Goal: Information Seeking & Learning: Learn about a topic

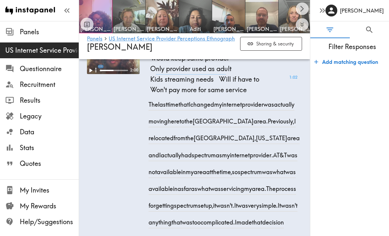
scroll to position [2117, 0]
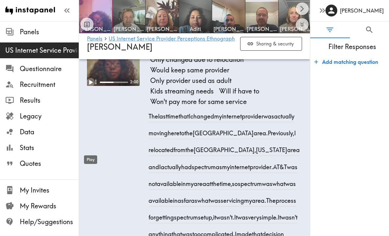
click at [91, 85] on icon "Play" at bounding box center [91, 82] width 4 height 5
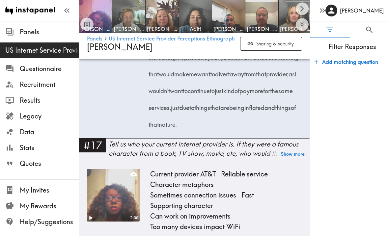
scroll to position [2598, 0]
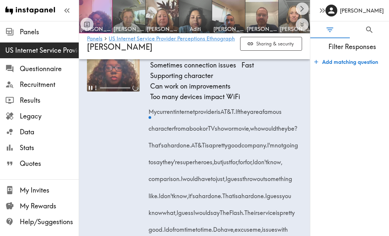
scroll to position [2854, 0]
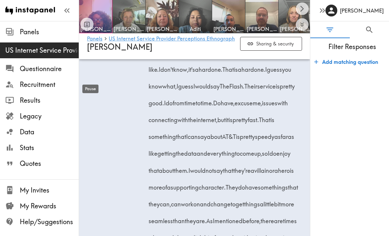
click at [88, 82] on div "Pause" at bounding box center [90, 87] width 17 height 14
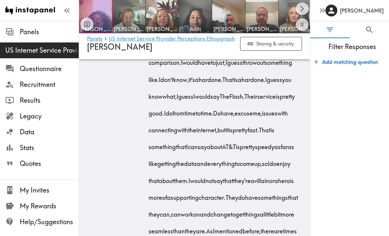
scroll to position [2845, 0]
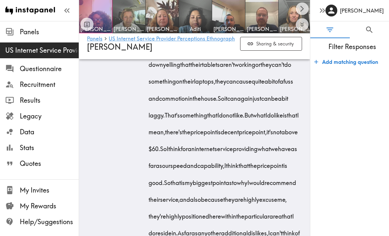
scroll to position [3587, 0]
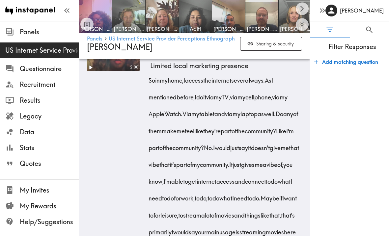
scroll to position [3914, 0]
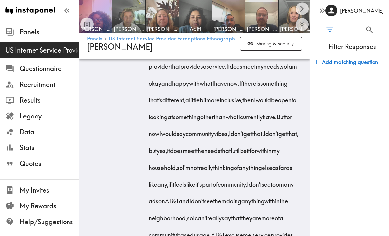
scroll to position [4165, 0]
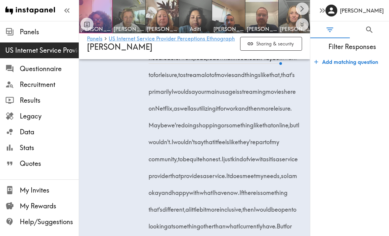
scroll to position [4052, 0]
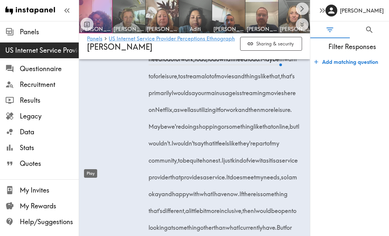
click at [90, 165] on div "Play" at bounding box center [90, 172] width 14 height 14
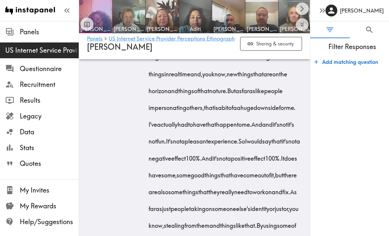
scroll to position [4631, 0]
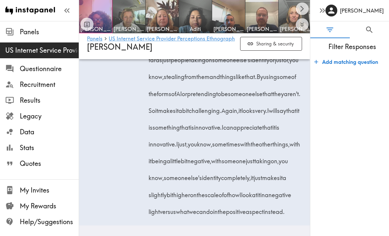
scroll to position [5149, 0]
click at [126, 22] on img at bounding box center [129, 16] width 35 height 35
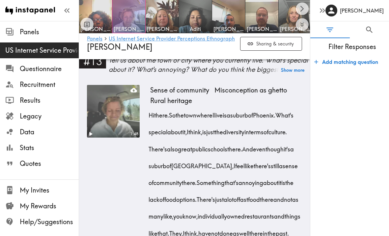
scroll to position [860, 0]
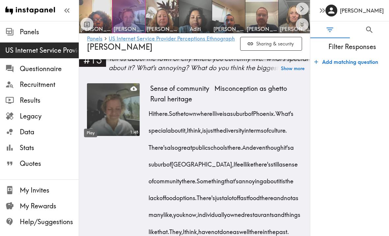
click at [89, 128] on icon "Play" at bounding box center [90, 132] width 9 height 9
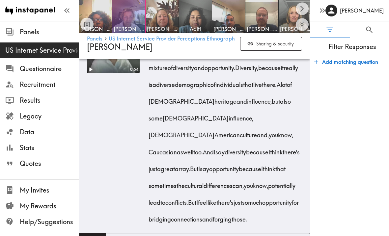
scroll to position [1440, 0]
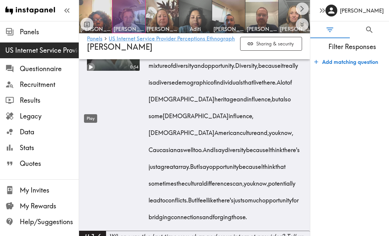
click at [91, 69] on icon "Play" at bounding box center [91, 67] width 4 height 5
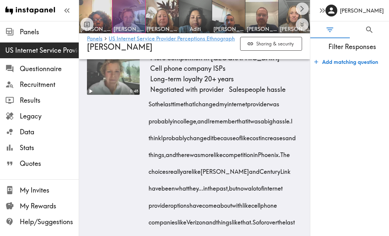
scroll to position [1661, 0]
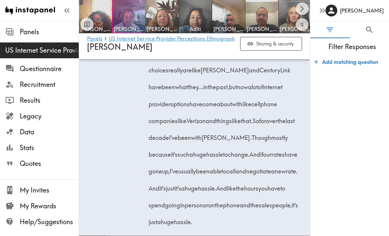
scroll to position [1761, 0]
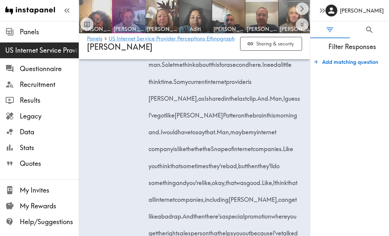
scroll to position [2044, 0]
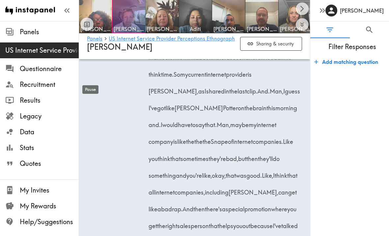
click at [92, 34] on icon "Pause" at bounding box center [90, 31] width 4 height 5
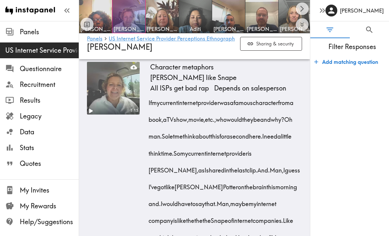
scroll to position [1966, 0]
click at [89, 113] on icon "Play" at bounding box center [91, 110] width 4 height 5
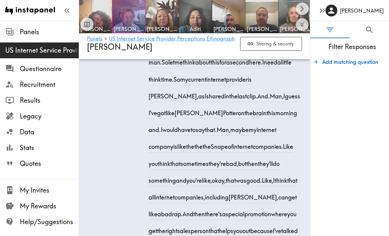
scroll to position [2039, 0]
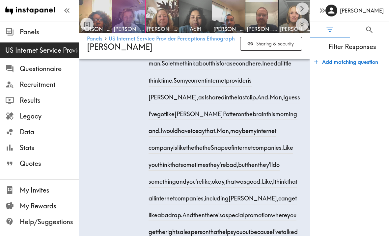
click at [90, 42] on icon "Pause" at bounding box center [90, 38] width 9 height 9
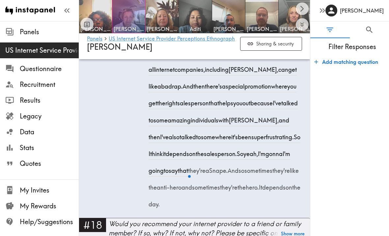
scroll to position [2166, 0]
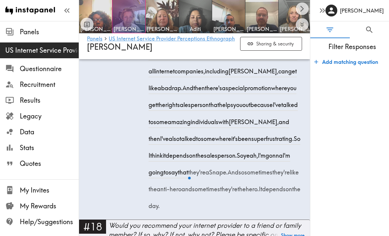
drag, startPoint x: 193, startPoint y: 212, endPoint x: 439, endPoint y: 155, distance: 253.1
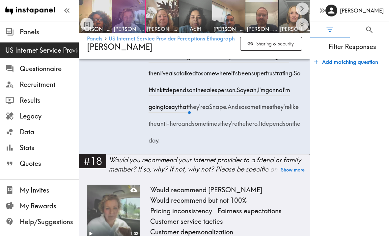
scroll to position [2232, 0]
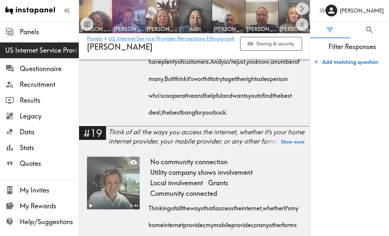
scroll to position [2670, 0]
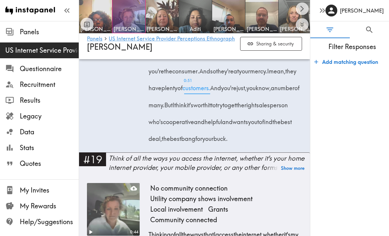
scroll to position [2645, 0]
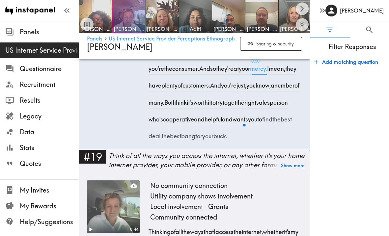
click at [250, 75] on span "0:50 mercy." at bounding box center [258, 66] width 17 height 17
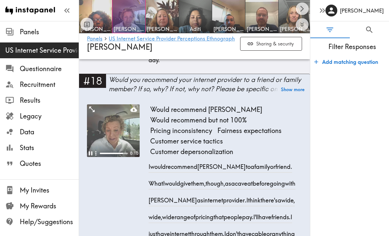
scroll to position [2309, 0]
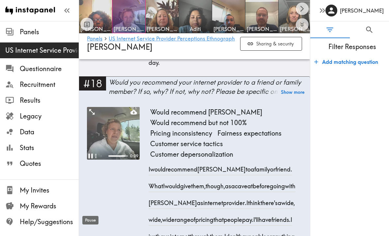
click at [92, 159] on icon "Pause" at bounding box center [90, 156] width 4 height 5
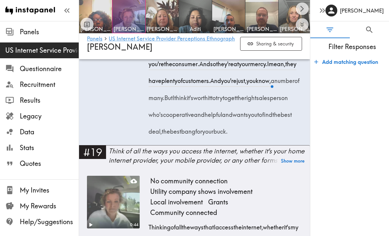
scroll to position [2649, 0]
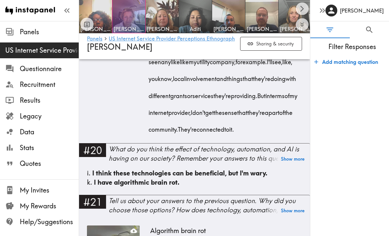
scroll to position [2901, 0]
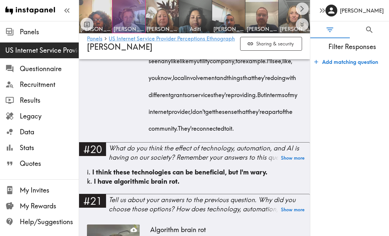
click at [89, 63] on div "Play" at bounding box center [90, 70] width 14 height 14
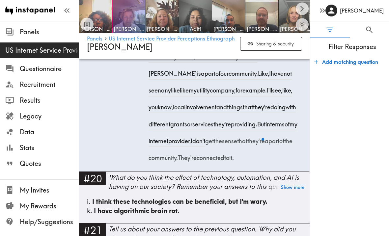
scroll to position [2869, 0]
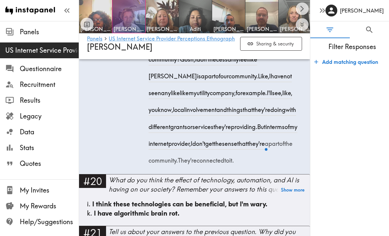
click at [91, 11] on icon "Pause" at bounding box center [90, 6] width 9 height 9
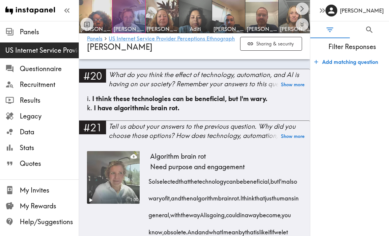
scroll to position [2978, 0]
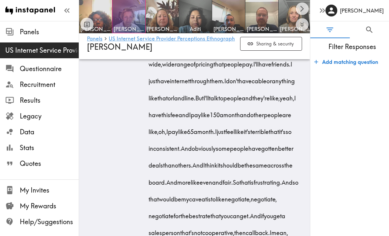
scroll to position [2278, 0]
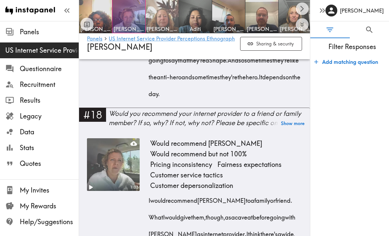
click at [157, 28] on span "[PERSON_NAME]" at bounding box center [162, 28] width 30 height 7
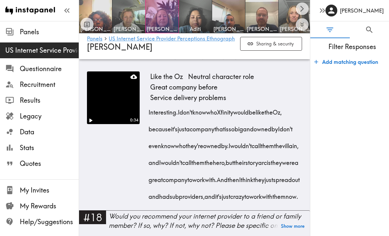
scroll to position [1381, 0]
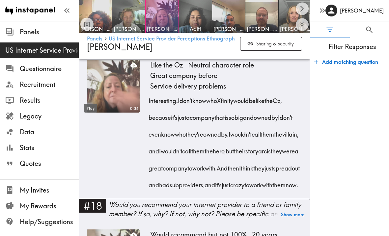
click at [87, 104] on icon "Play" at bounding box center [90, 108] width 9 height 9
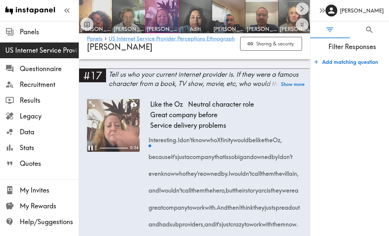
scroll to position [1338, 0]
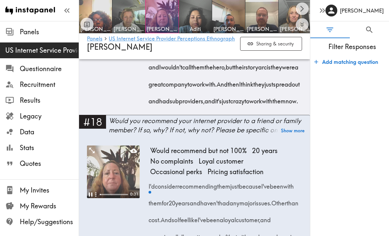
scroll to position [1477, 0]
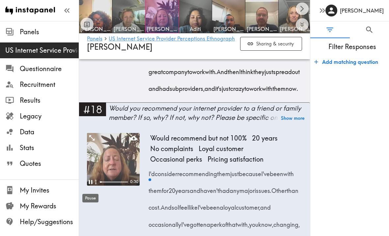
click at [91, 189] on div "Pause" at bounding box center [90, 196] width 17 height 14
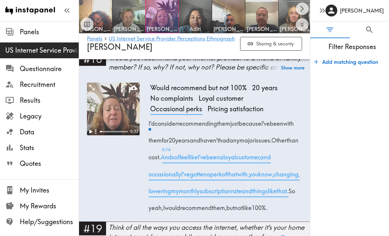
scroll to position [1530, 0]
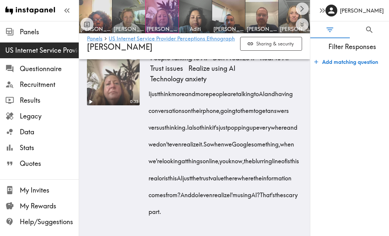
scroll to position [2032, 0]
click at [188, 29] on span "Aditi" at bounding box center [195, 28] width 30 height 7
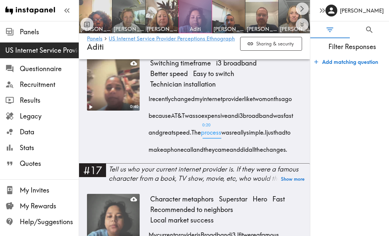
scroll to position [1229, 0]
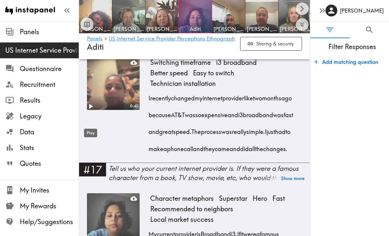
click at [92, 111] on icon "Play" at bounding box center [90, 106] width 9 height 9
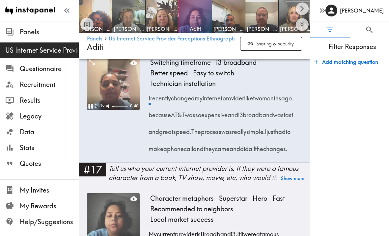
scroll to position [1211, 0]
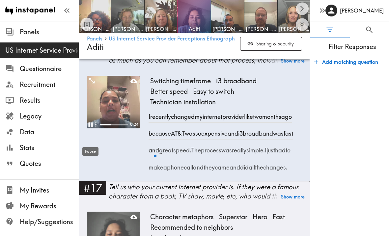
click at [90, 129] on icon "Pause" at bounding box center [90, 125] width 9 height 9
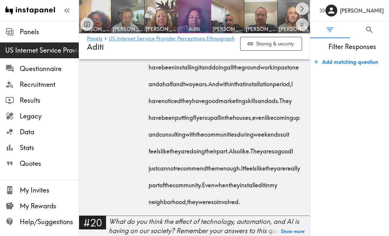
scroll to position [1809, 0]
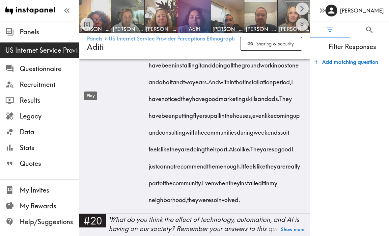
click at [92, 40] on icon "Play" at bounding box center [90, 35] width 9 height 9
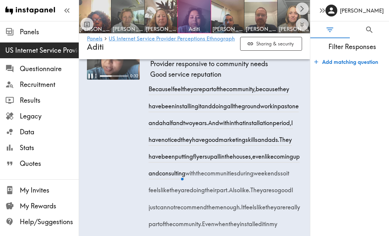
scroll to position [1763, 0]
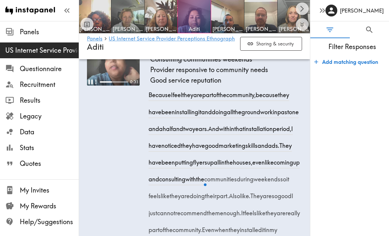
click at [86, 132] on div "0:31 Community connected Installing and groundwork Consulting communities weeke…" at bounding box center [194, 144] width 231 height 233
click at [90, 86] on icon "Pause" at bounding box center [90, 82] width 9 height 9
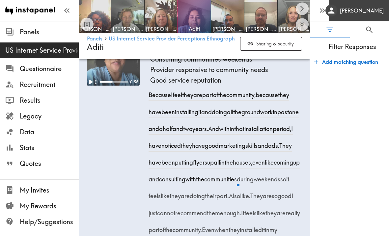
scroll to position [0, 0]
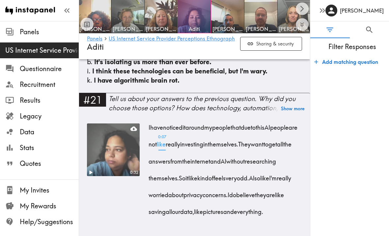
scroll to position [2075, 0]
click at [224, 26] on span "[PERSON_NAME]" at bounding box center [227, 28] width 30 height 7
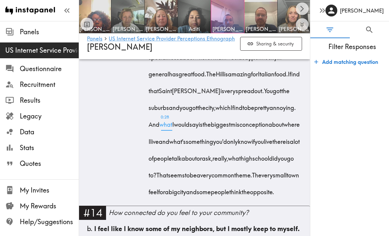
scroll to position [980, 0]
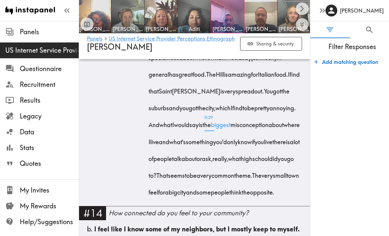
click at [223, 126] on span "0:29 biggest" at bounding box center [221, 122] width 20 height 17
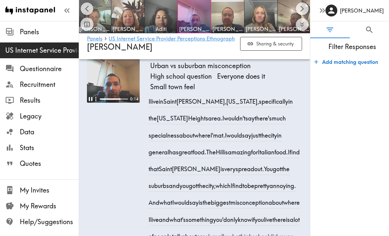
scroll to position [901, 0]
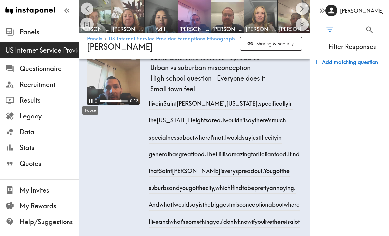
click at [91, 101] on div "Pause" at bounding box center [90, 108] width 17 height 14
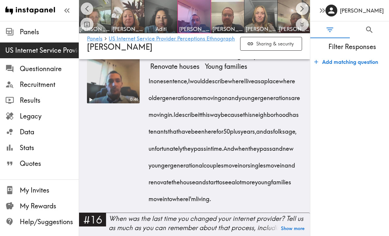
scroll to position [1207, 0]
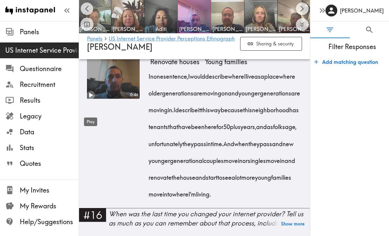
click at [91, 97] on icon "Play" at bounding box center [91, 95] width 4 height 5
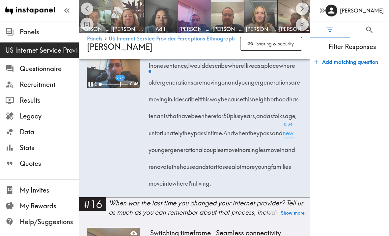
scroll to position [1225, 0]
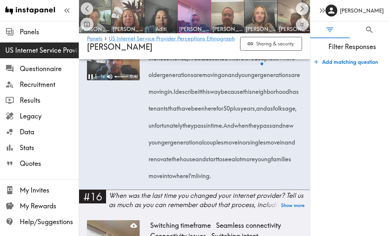
click at [91, 79] on icon "Pause" at bounding box center [90, 76] width 4 height 5
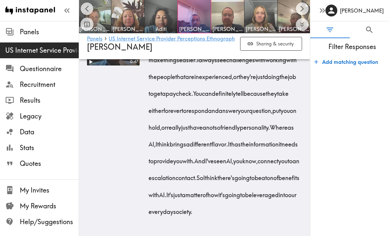
scroll to position [2560, 0]
click at [222, 22] on img at bounding box center [227, 16] width 35 height 35
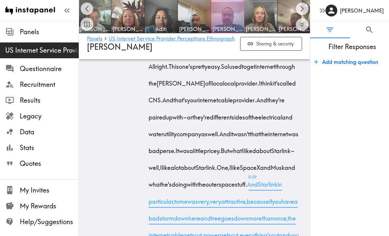
scroll to position [1387, 0]
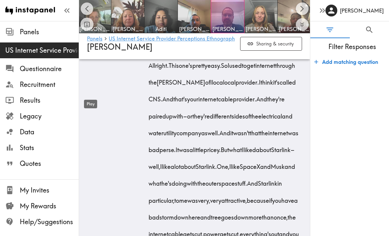
click at [93, 57] on icon "Play" at bounding box center [90, 52] width 9 height 9
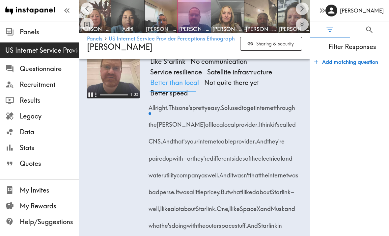
scroll to position [1345, 0]
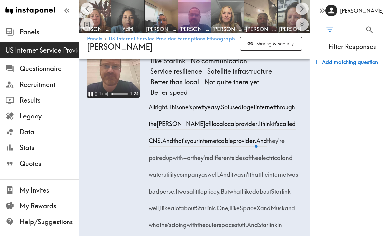
click at [90, 98] on icon "Pause" at bounding box center [90, 94] width 9 height 9
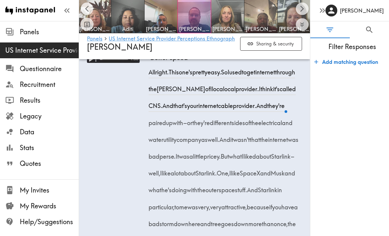
scroll to position [1383, 0]
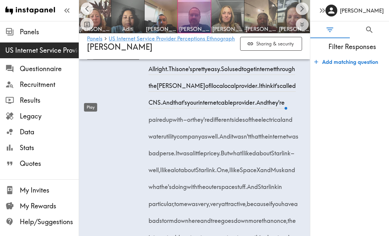
click at [91, 58] on icon "Play" at bounding box center [91, 56] width 4 height 5
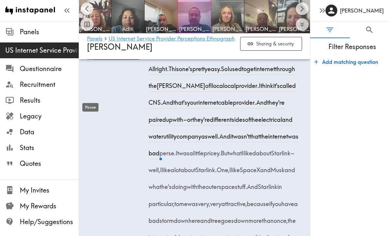
click at [91, 58] on icon "Pause" at bounding box center [90, 55] width 4 height 5
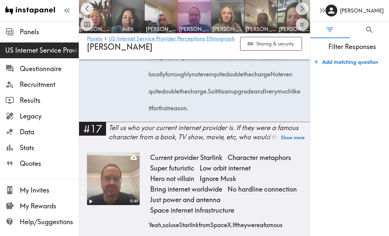
scroll to position [1768, 0]
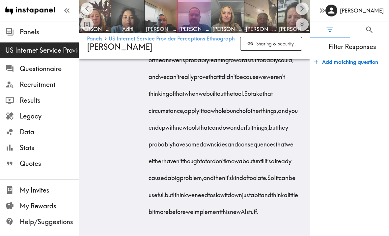
scroll to position [3761, 0]
click at [221, 16] on img at bounding box center [227, 16] width 35 height 35
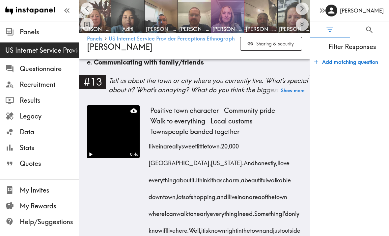
scroll to position [814, 0]
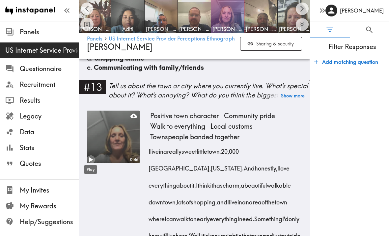
click at [92, 159] on icon "Play" at bounding box center [90, 159] width 9 height 9
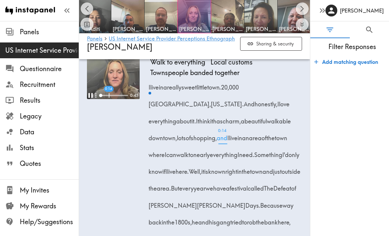
scroll to position [876, 0]
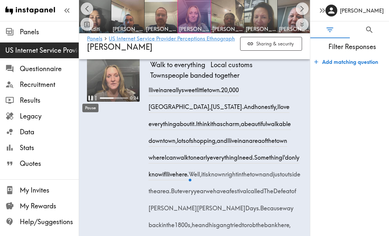
click at [91, 99] on div "Pause" at bounding box center [90, 106] width 17 height 14
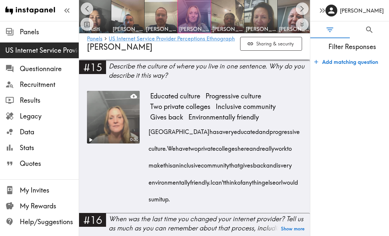
scroll to position [1148, 0]
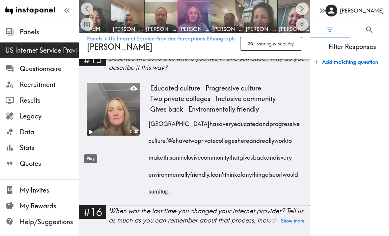
click at [91, 134] on icon "Play" at bounding box center [91, 132] width 4 height 5
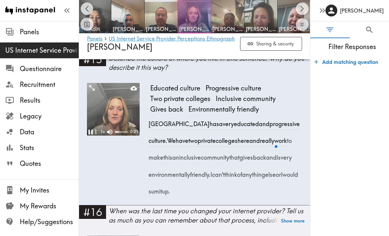
click at [95, 135] on icon "button" at bounding box center [96, 131] width 7 height 7
click at [91, 136] on icon "Pause" at bounding box center [90, 132] width 9 height 9
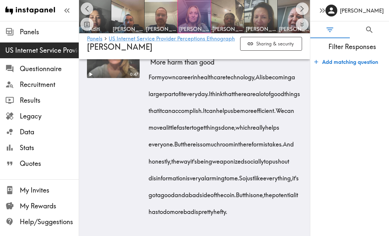
scroll to position [2122, 0]
click at [229, 18] on img at bounding box center [227, 16] width 35 height 35
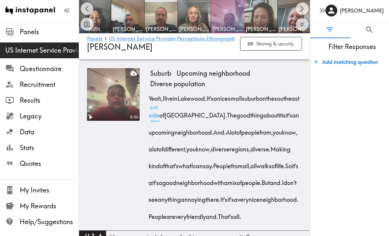
scroll to position [876, 0]
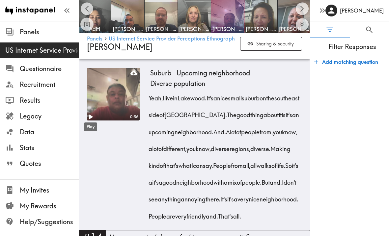
click at [90, 116] on icon "Play" at bounding box center [91, 117] width 4 height 5
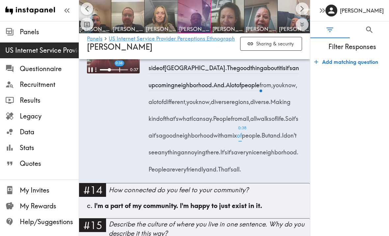
scroll to position [927, 0]
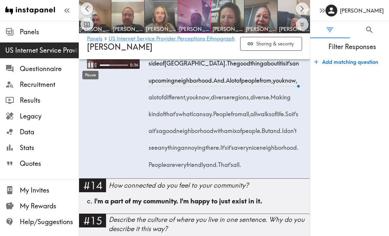
click at [89, 63] on icon "Pause" at bounding box center [90, 65] width 4 height 5
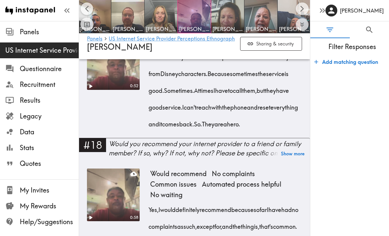
scroll to position [1417, 0]
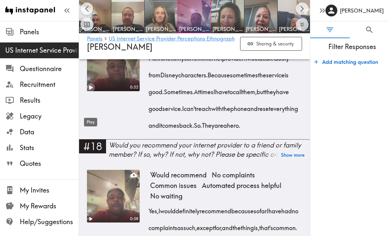
click at [91, 90] on icon "Play" at bounding box center [91, 87] width 4 height 5
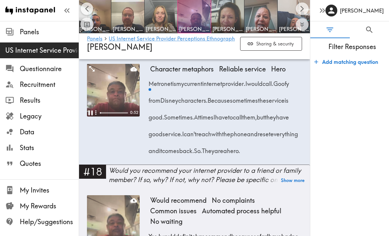
scroll to position [1388, 0]
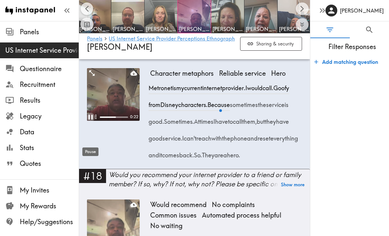
click at [90, 121] on icon "Pause" at bounding box center [90, 117] width 9 height 9
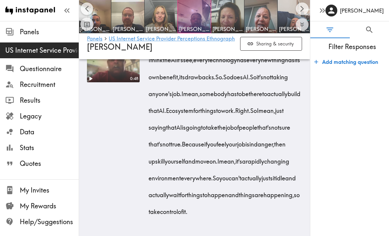
scroll to position [2127, 0]
click at [224, 13] on img at bounding box center [227, 16] width 35 height 35
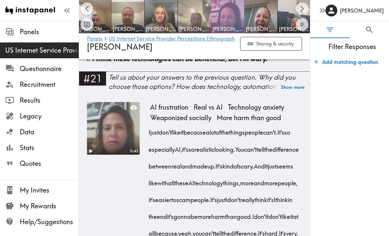
scroll to position [2030, 0]
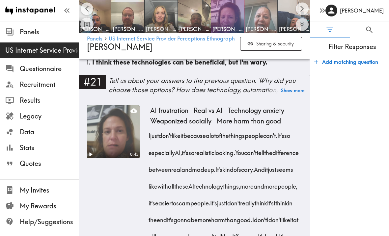
click at [265, 10] on img at bounding box center [261, 16] width 35 height 35
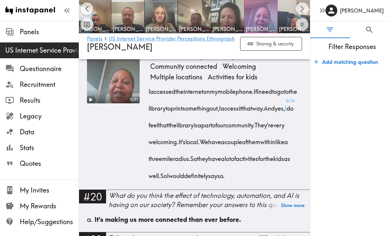
scroll to position [1746, 0]
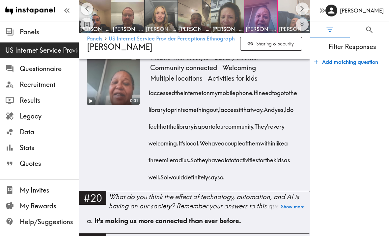
click at [285, 7] on img at bounding box center [294, 16] width 35 height 35
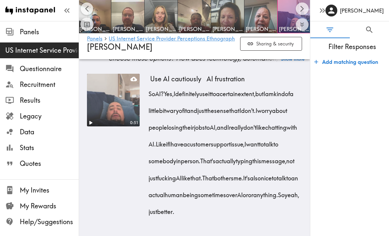
scroll to position [2016, 0]
click at [303, 7] on icon "Scroll right" at bounding box center [302, 9] width 8 height 8
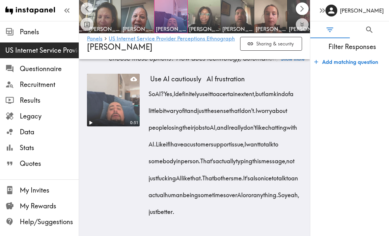
scroll to position [0, 335]
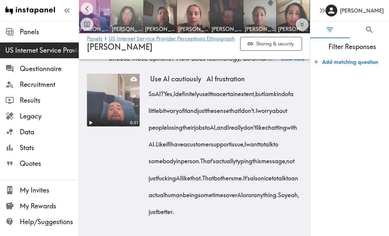
click at [123, 6] on img at bounding box center [127, 16] width 35 height 35
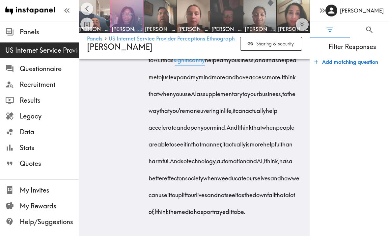
scroll to position [2855, 0]
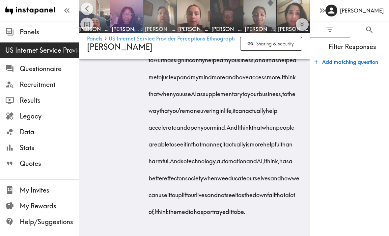
click at [157, 17] on img at bounding box center [160, 16] width 35 height 35
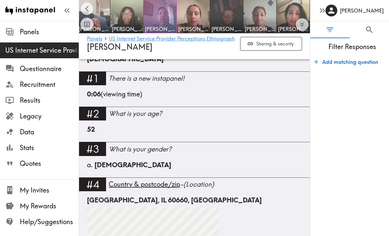
scroll to position [269, 0]
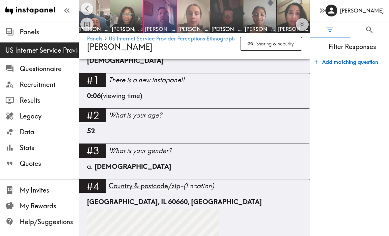
click at [192, 21] on img at bounding box center [193, 16] width 35 height 35
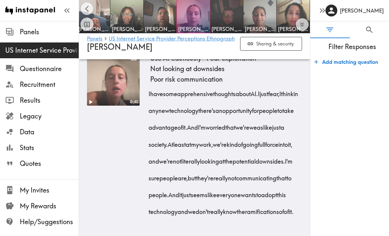
scroll to position [2209, 0]
click at [231, 11] on img at bounding box center [226, 16] width 35 height 35
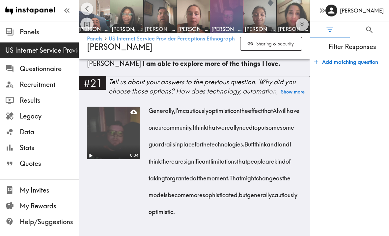
scroll to position [1864, 0]
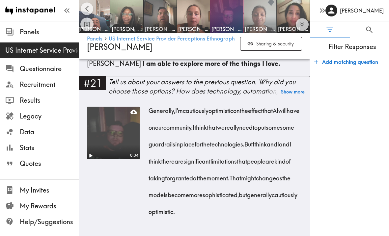
click at [256, 9] on img at bounding box center [260, 16] width 35 height 35
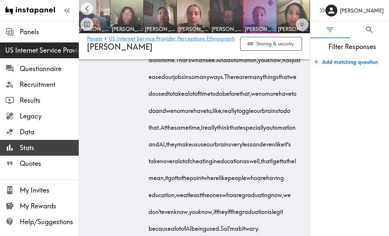
scroll to position [2862, 0]
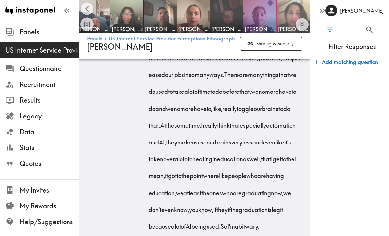
click at [289, 12] on img at bounding box center [293, 16] width 35 height 35
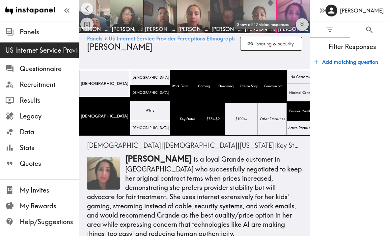
click at [304, 25] on icon "Expand to show all items" at bounding box center [302, 25] width 8 height 8
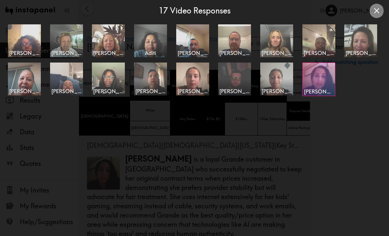
click at [379, 12] on icon "Close expanded view" at bounding box center [376, 10] width 9 height 9
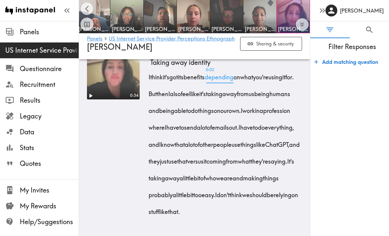
scroll to position [2137, 0]
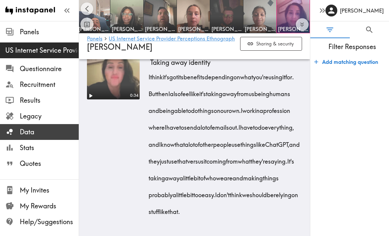
click at [33, 132] on span "Data" at bounding box center [49, 131] width 59 height 9
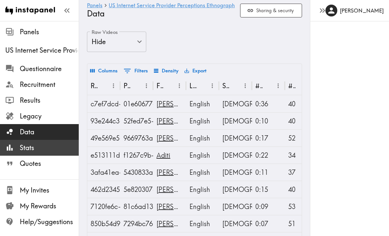
click at [34, 147] on span "Stats" at bounding box center [49, 147] width 59 height 9
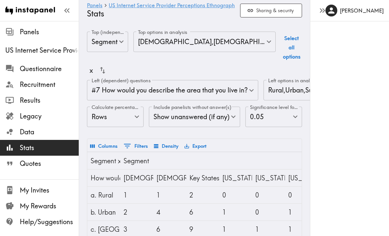
click at [161, 88] on body "Instapanel - Panels - US Internet Service Provider Perceptions Ethnography - St…" at bounding box center [194, 194] width 389 height 347
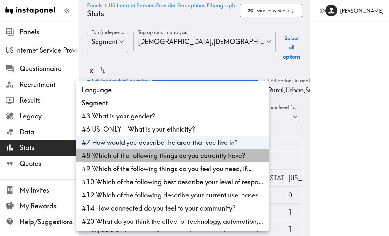
click at [150, 157] on li "#8 Which of the following things do you currently have?" at bounding box center [172, 155] width 192 height 13
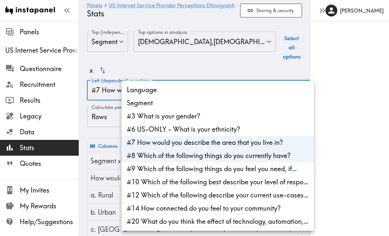
click at [83, 131] on div at bounding box center [194, 118] width 389 height 236
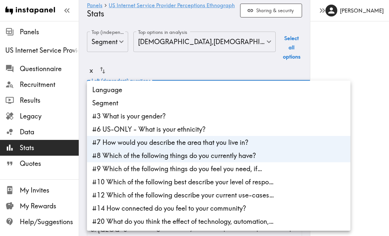
click at [202, 171] on li "#9 Which of the following things do you feel you need, if…" at bounding box center [218, 168] width 263 height 13
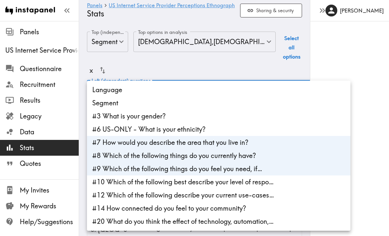
click at [175, 167] on li "#9 Which of the following things do you feel you need, if…" at bounding box center [218, 168] width 263 height 13
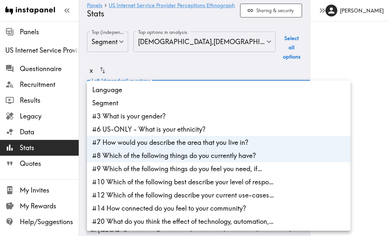
click at [176, 205] on li "#14 How connected do you feel to your community?" at bounding box center [218, 208] width 263 height 13
type input "1eedd1b6-0773-4a47-b96a-aa95359c5a7c,11619875-d9f9-41b1-afdd-345c8808a541,ffefc…"
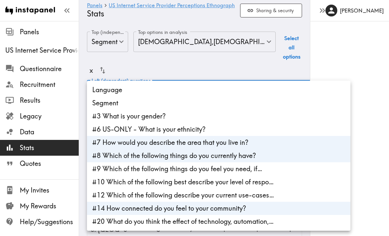
click at [71, 63] on div at bounding box center [194, 118] width 389 height 236
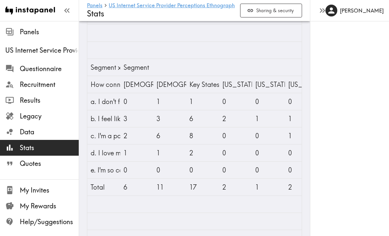
scroll to position [612, 0]
